Goal: Register for event/course

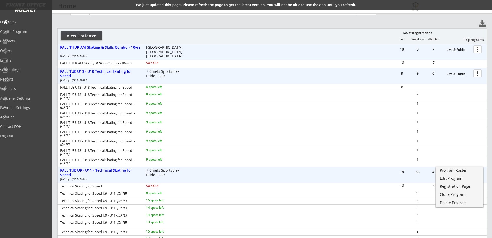
scroll to position [60, 0]
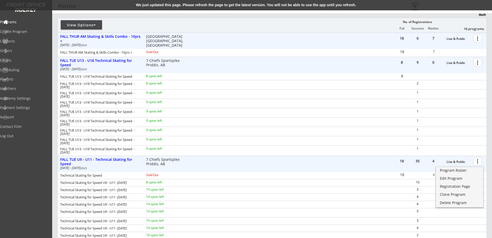
click at [476, 63] on div at bounding box center [478, 62] width 9 height 9
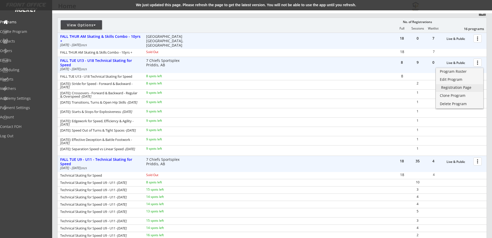
click at [453, 86] on div "Registration Page" at bounding box center [460, 88] width 37 height 4
click at [104, 58] on div "FALL TUE U13 - U18 Technical Skating for Speed" at bounding box center [100, 62] width 81 height 9
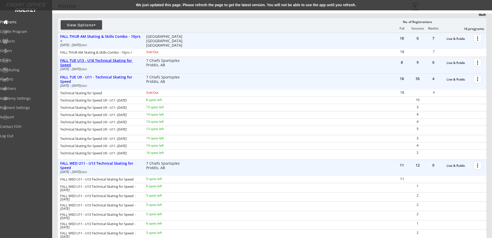
click at [123, 60] on div "FALL TUE U13 - U18 Technical Skating for Speed" at bounding box center [100, 62] width 81 height 9
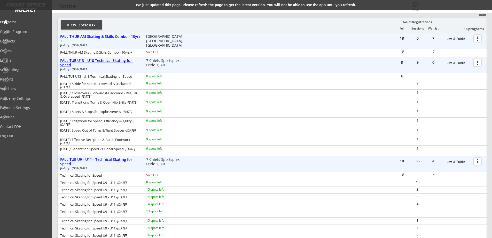
click at [124, 60] on div "FALL TUE U13 - U18 Technical Skating for Speed" at bounding box center [100, 62] width 81 height 9
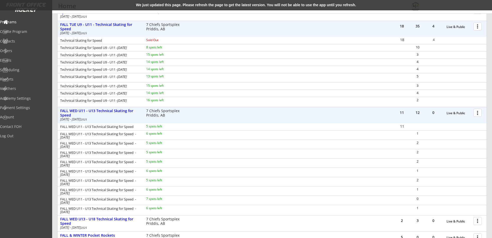
scroll to position [121, 0]
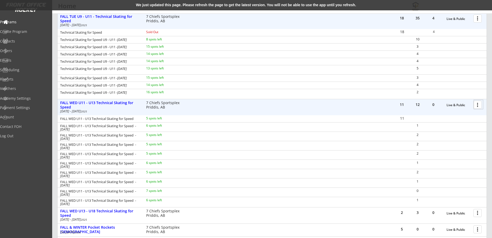
click at [477, 104] on div at bounding box center [478, 104] width 9 height 9
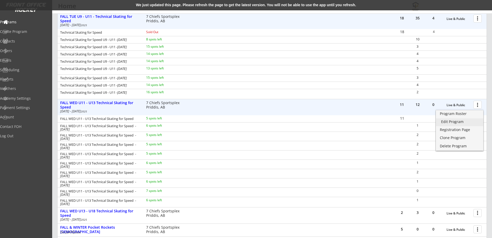
click at [462, 120] on div "Edit Program" at bounding box center [460, 122] width 37 height 4
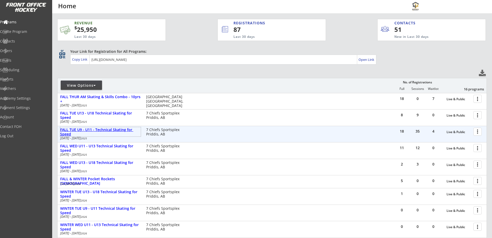
click at [105, 128] on div "FALL TUE U9 - U11 - Technical Skating for Speed" at bounding box center [100, 131] width 81 height 9
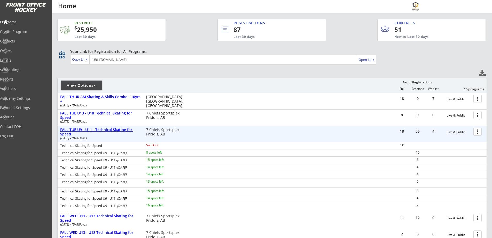
click at [105, 128] on div "FALL TUE U9 - U11 - Technical Skating for Speed" at bounding box center [100, 131] width 81 height 9
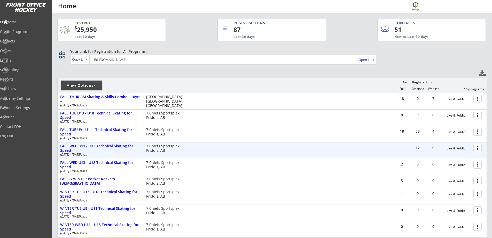
click at [98, 148] on div "FALL WED U11 - U13 Technical Skating for Speed" at bounding box center [100, 148] width 81 height 9
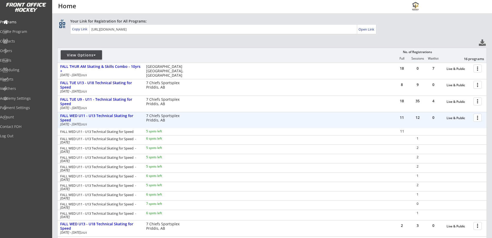
scroll to position [60, 0]
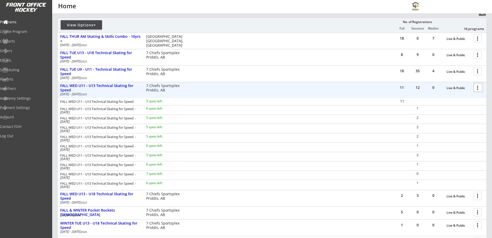
drag, startPoint x: 476, startPoint y: 87, endPoint x: 479, endPoint y: 88, distance: 3.9
click at [479, 88] on div at bounding box center [478, 87] width 9 height 9
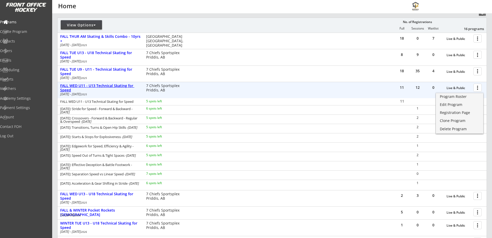
click at [93, 84] on div "FALL WED U11 - U13 Technical Skating for Speed" at bounding box center [100, 87] width 81 height 9
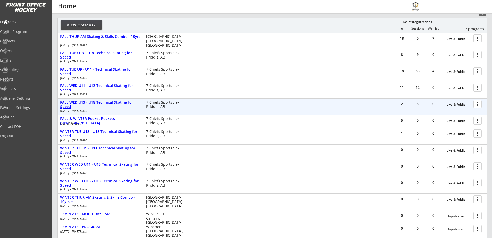
click at [94, 101] on div "FALL WED U13 - U18 Technical Skating for Speed" at bounding box center [100, 104] width 81 height 9
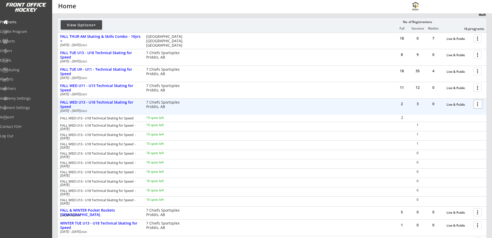
click at [476, 104] on div at bounding box center [478, 103] width 9 height 9
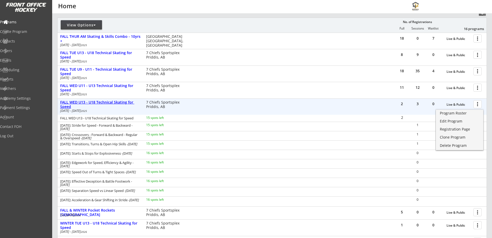
click at [102, 103] on div "FALL WED U13 - U18 Technical Skating for Speed" at bounding box center [100, 104] width 81 height 9
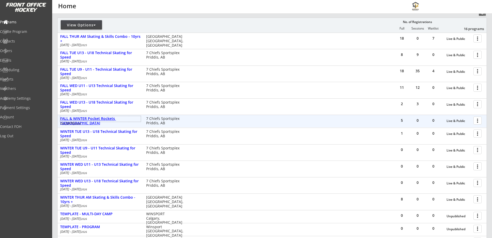
click at [102, 117] on div "FALL & WINTER Pocket Rockets [DEMOGRAPHIC_DATA]" at bounding box center [100, 120] width 81 height 9
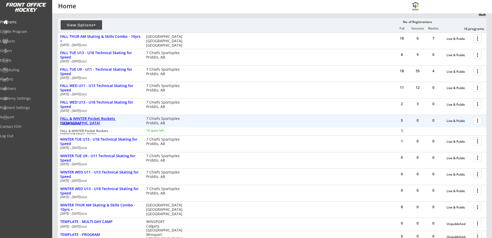
click at [105, 118] on div "FALL & WINTER Pocket Rockets [DEMOGRAPHIC_DATA]" at bounding box center [100, 120] width 81 height 9
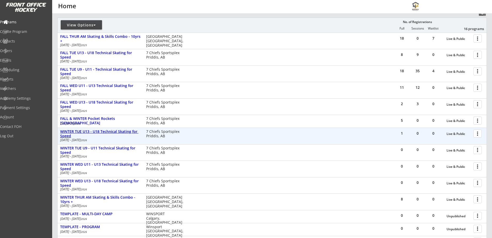
click at [104, 130] on div "WINTER TUE U13 - U18 Technical Skating for Speed" at bounding box center [100, 133] width 81 height 9
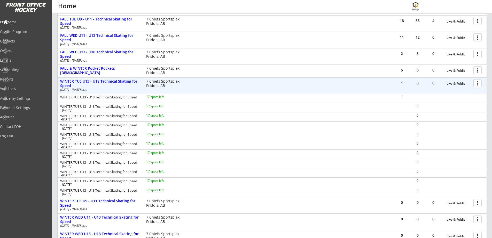
scroll to position [121, 0]
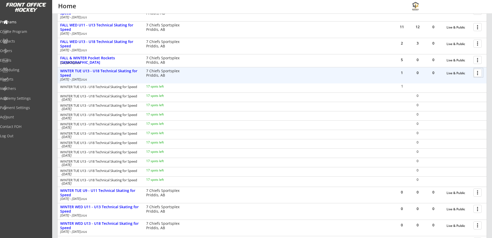
click at [478, 74] on div at bounding box center [478, 72] width 9 height 9
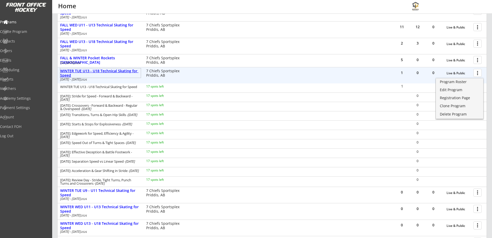
click at [97, 70] on div "WINTER TUE U13 - U18 Technical Skating for Speed" at bounding box center [100, 73] width 81 height 9
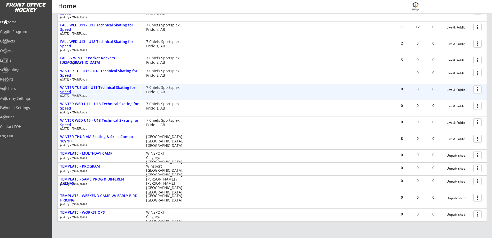
click at [99, 87] on div "WINTER TUE U9 - U11 Technical Skating for Speed" at bounding box center [100, 89] width 81 height 9
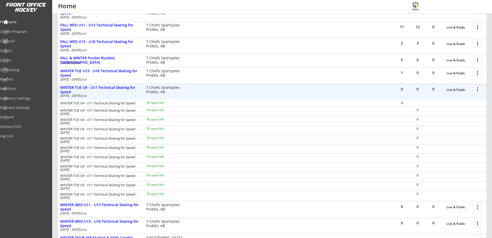
click at [475, 88] on div at bounding box center [478, 89] width 9 height 9
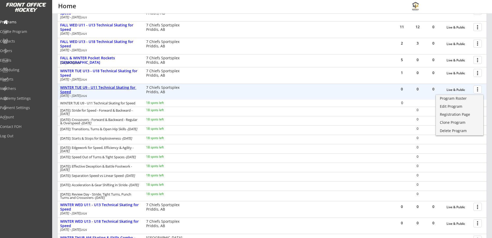
click at [104, 89] on div "WINTER TUE U9 - U11 Technical Skating for Speed" at bounding box center [100, 89] width 81 height 9
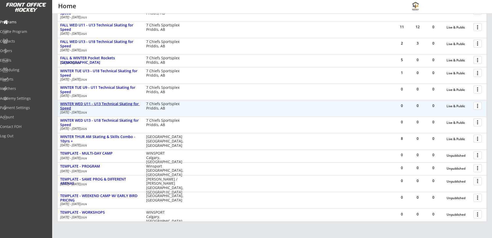
click at [105, 102] on div "WINTER WED U11 - U13 Technical Skating for Speed" at bounding box center [100, 106] width 81 height 9
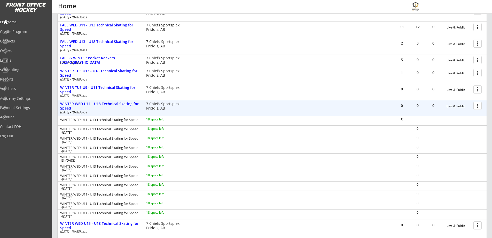
click at [480, 106] on div at bounding box center [478, 105] width 9 height 9
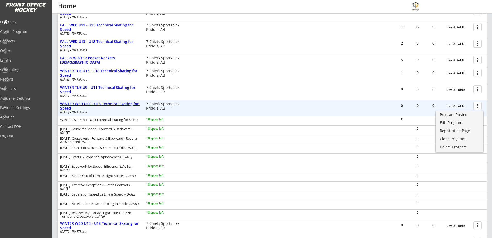
click at [98, 103] on div "WINTER WED U11 - U13 Technical Skating for Speed" at bounding box center [100, 106] width 81 height 9
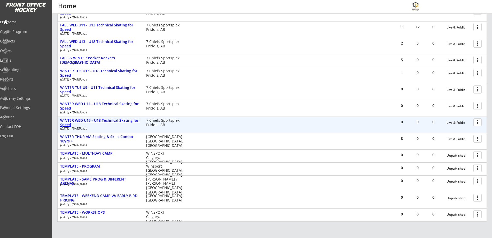
click at [98, 120] on div "WINTER WED U13 - U18 Technical Skating for Speed" at bounding box center [100, 122] width 81 height 9
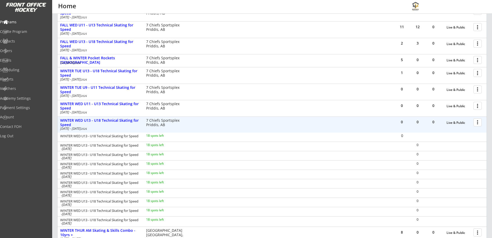
click at [478, 122] on div at bounding box center [478, 121] width 9 height 9
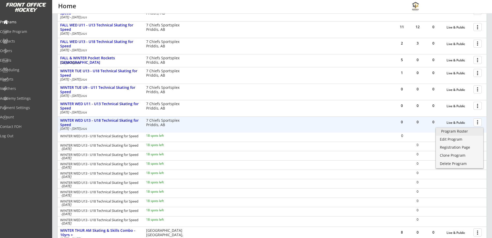
drag, startPoint x: 449, startPoint y: 131, endPoint x: 449, endPoint y: 139, distance: 8.3
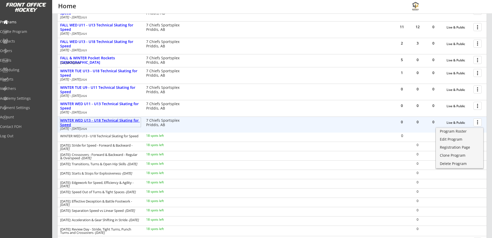
click at [98, 120] on div "WINTER WED U13 - U18 Technical Skating for Speed" at bounding box center [100, 122] width 81 height 9
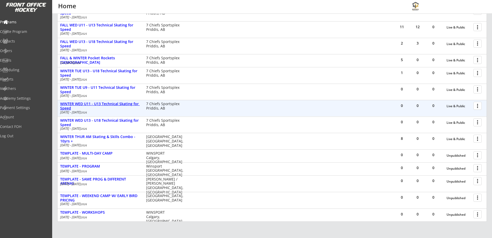
click at [104, 103] on div "WINTER WED U11 - U13 Technical Skating for Speed" at bounding box center [100, 106] width 81 height 9
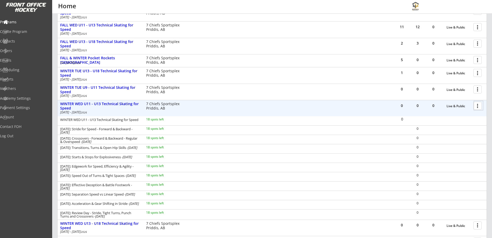
click at [477, 107] on div at bounding box center [478, 105] width 9 height 9
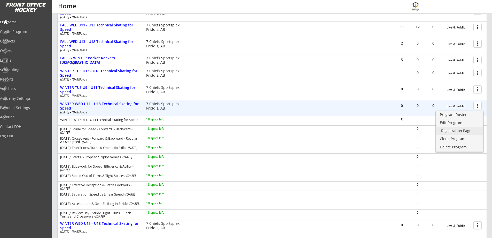
click at [455, 129] on div "Registration Page" at bounding box center [460, 131] width 37 height 4
click at [117, 102] on div "WINTER WED U11 - U13 Technical Skating for Speed" at bounding box center [100, 106] width 81 height 9
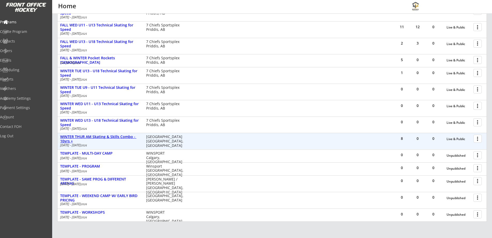
click at [111, 135] on div "WINTER THUR AM Skating & Skills Combo - 10yrs +" at bounding box center [100, 138] width 81 height 9
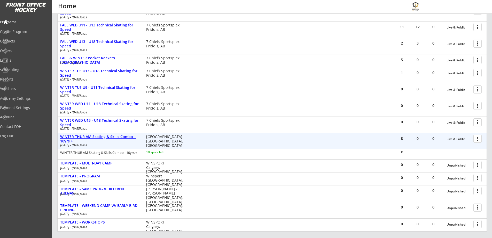
click at [111, 135] on div "WINTER THUR AM Skating & Skills Combo - 10yrs +" at bounding box center [100, 138] width 81 height 9
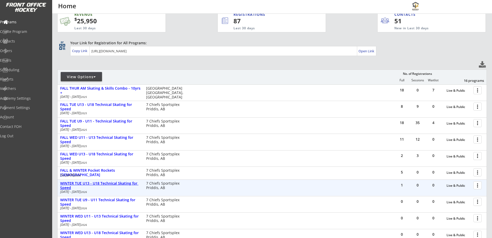
scroll to position [0, 0]
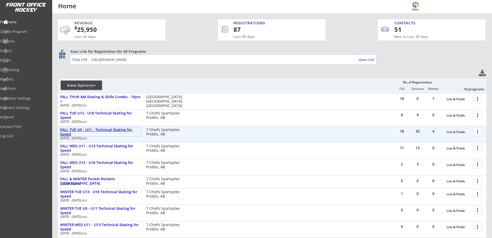
click at [122, 128] on div "FALL TUE U9 - U11 - Technical Skating for Speed" at bounding box center [100, 131] width 81 height 9
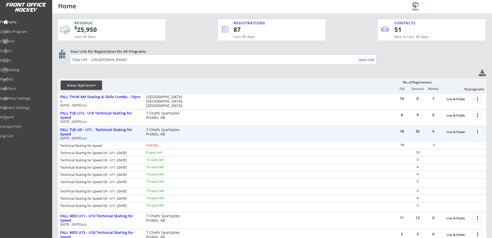
click at [479, 129] on div at bounding box center [478, 131] width 9 height 9
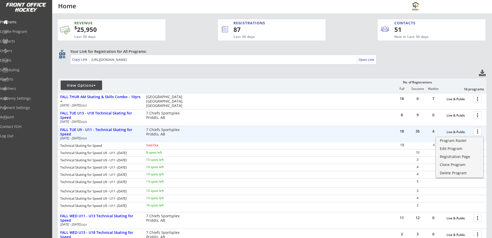
click at [454, 70] on div "REVENUE $ 25,950 Last 30 days REGISTRATIONS 87 Last 30 days CONTACTS 51 New in …" at bounding box center [272, 240] width 430 height 452
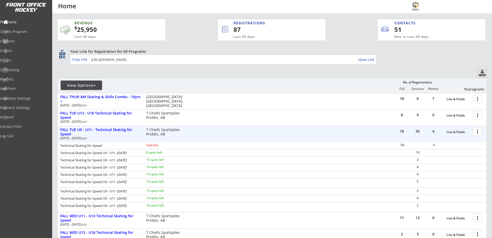
click at [482, 72] on button at bounding box center [482, 73] width 9 height 7
click at [112, 131] on div "FALL TUE U9 - U11 - Technical Skating for Speed" at bounding box center [100, 131] width 81 height 9
